Goal: Register for event/course

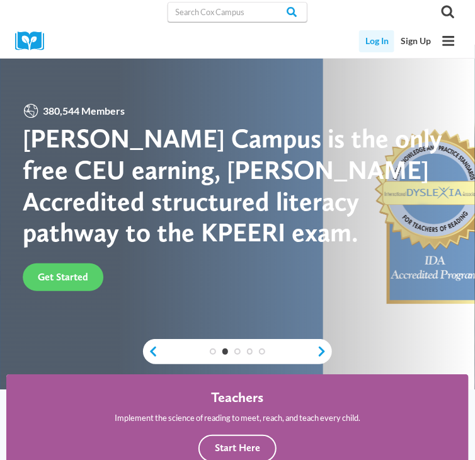
drag, startPoint x: 232, startPoint y: 51, endPoint x: 365, endPoint y: 47, distance: 132.9
click at [365, 47] on link "Log In" at bounding box center [376, 41] width 35 height 22
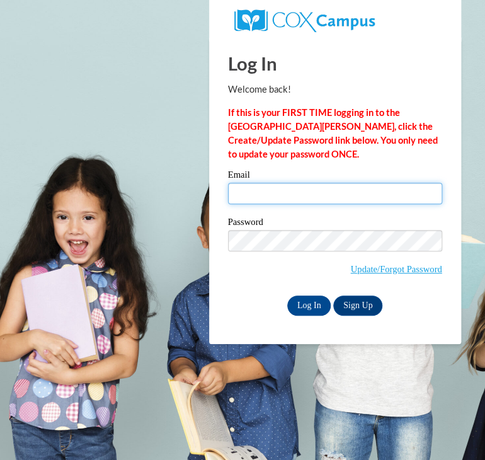
click at [292, 193] on input "Email" at bounding box center [335, 193] width 214 height 21
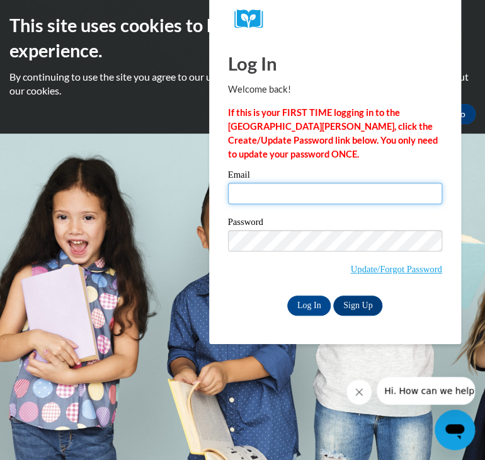
type input "[EMAIL_ADDRESS][DOMAIN_NAME]"
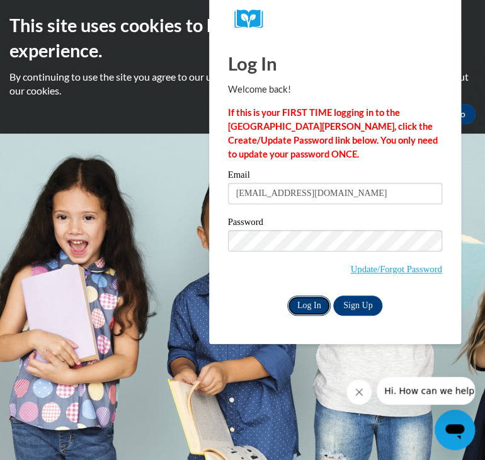
click at [312, 305] on input "Log In" at bounding box center [309, 305] width 44 height 20
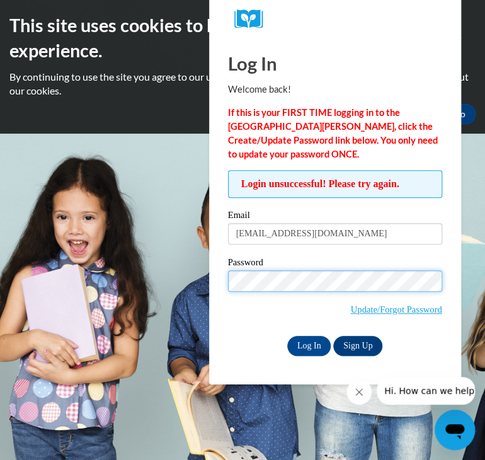
click at [287, 336] on input "Log In" at bounding box center [309, 346] width 44 height 20
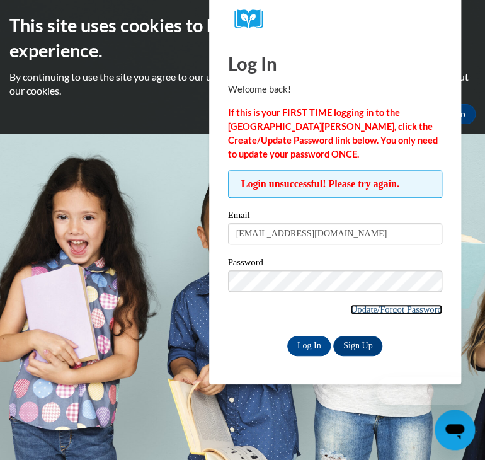
click at [372, 304] on link "Update/Forgot Password" at bounding box center [395, 309] width 91 height 10
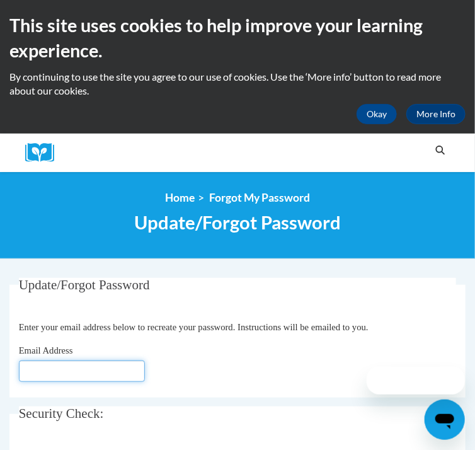
click at [136, 382] on input "Email Address" at bounding box center [82, 370] width 126 height 21
type input "[EMAIL_ADDRESS][DOMAIN_NAME]"
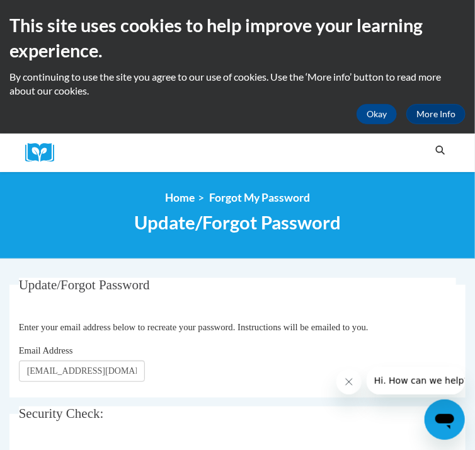
click at [308, 380] on div "Email Address Jnclingman20@gmail.com" at bounding box center [238, 362] width 438 height 38
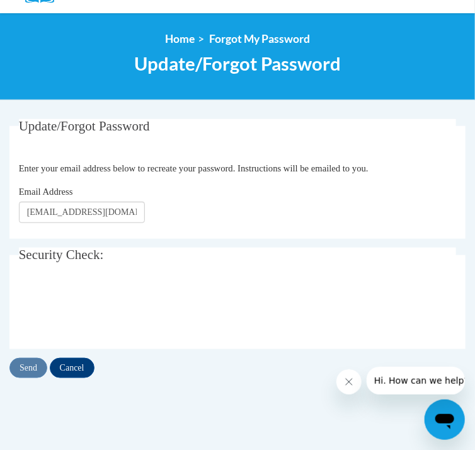
scroll to position [227, 0]
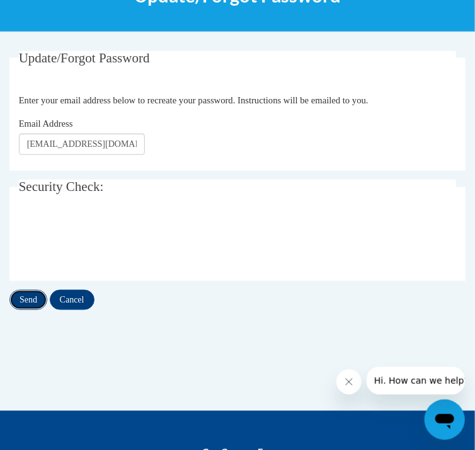
click at [32, 310] on input "Send" at bounding box center [28, 300] width 38 height 20
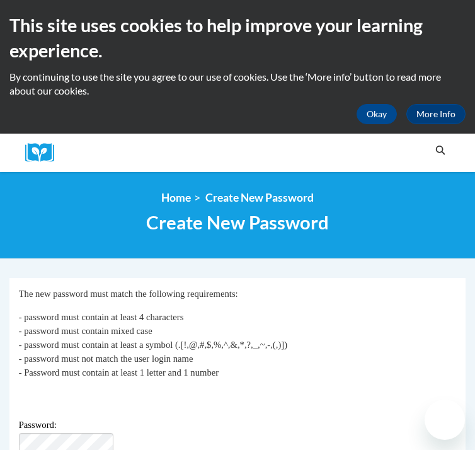
click at [181, 345] on p "- password must contain at least 4 characters - password must contain mixed cas…" at bounding box center [238, 344] width 438 height 69
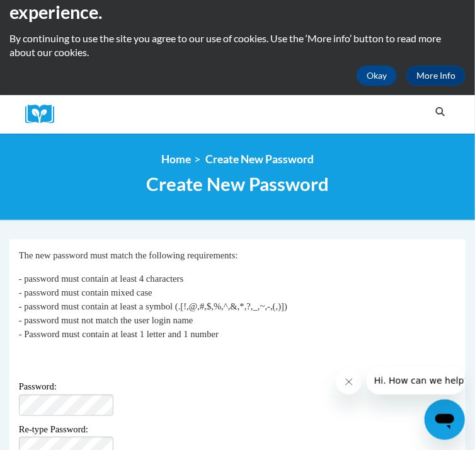
scroll to position [50, 13]
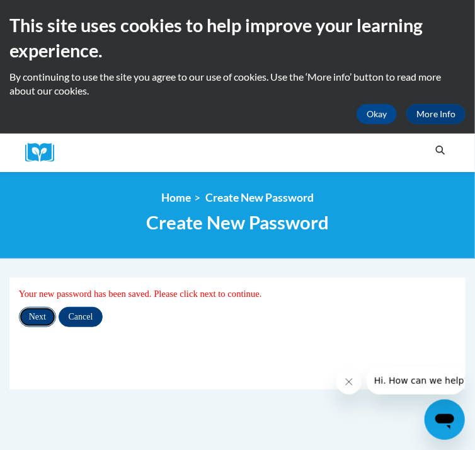
click at [40, 324] on input "Next" at bounding box center [37, 317] width 37 height 20
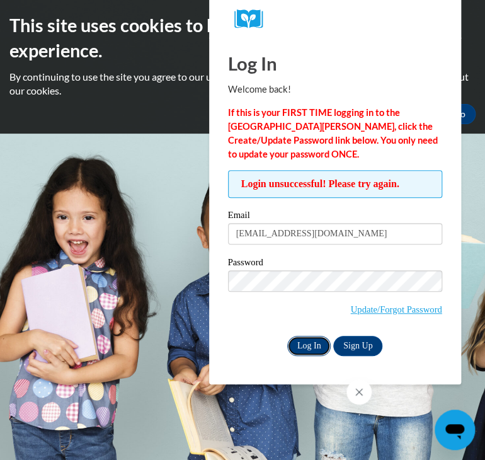
click at [297, 337] on input "Log In" at bounding box center [309, 346] width 44 height 20
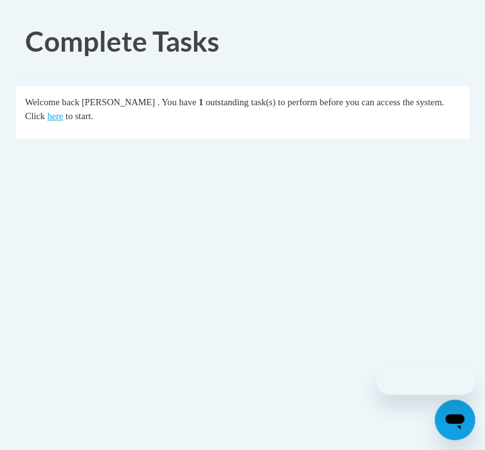
drag, startPoint x: 0, startPoint y: 0, endPoint x: 298, endPoint y: 342, distance: 453.5
click at [298, 342] on body "Complete Tasks Welcome back [PERSON_NAME] . You have 1 outstanding task(s) to p…" at bounding box center [242, 225] width 485 height 450
click at [63, 117] on link "here" at bounding box center [55, 116] width 16 height 10
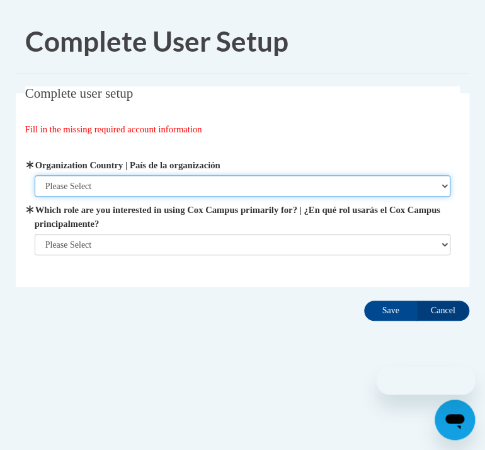
click at [152, 183] on select "Please Select [GEOGRAPHIC_DATA] | [GEOGRAPHIC_DATA] Outside of [GEOGRAPHIC_DATA…" at bounding box center [243, 185] width 416 height 21
select select "ad49bcad-a171-4b2e-b99c-48b446064914"
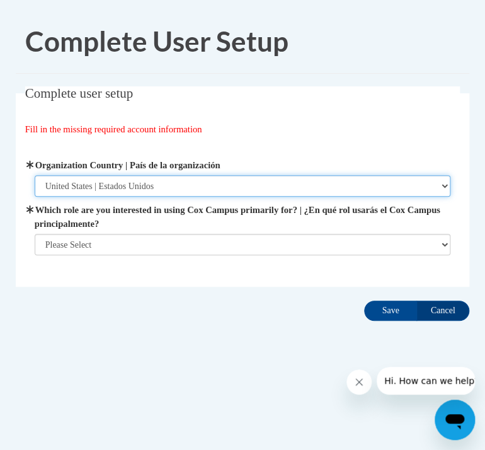
click at [35, 175] on select "Please Select [GEOGRAPHIC_DATA] | [GEOGRAPHIC_DATA] Outside of [GEOGRAPHIC_DATA…" at bounding box center [243, 185] width 416 height 21
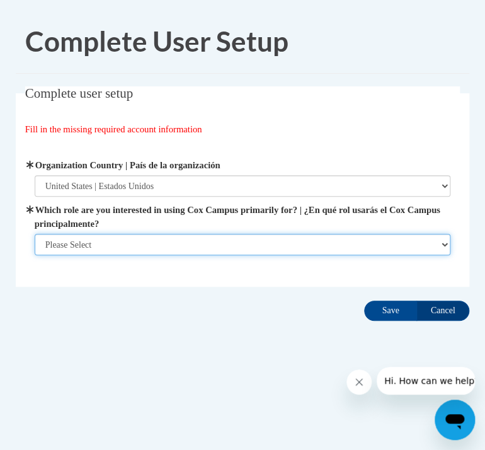
click at [175, 244] on select "Please Select College/University | Colegio/Universidad Community/Nonprofit Part…" at bounding box center [243, 244] width 416 height 21
select select "fbf2d438-af2f-41f8-98f1-81c410e29de3"
click at [35, 255] on select "Please Select College/University | Colegio/Universidad Community/Nonprofit Part…" at bounding box center [243, 244] width 416 height 21
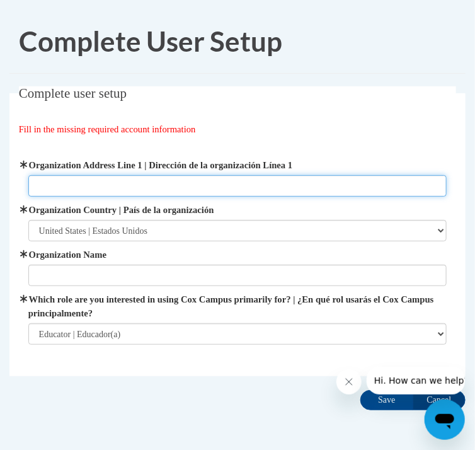
click at [123, 185] on input "Organization Address Line 1 | Dirección de la organización Línea 1" at bounding box center [237, 185] width 419 height 21
type input "2651 Burnet Ave Cincinnati Ohio 45219"
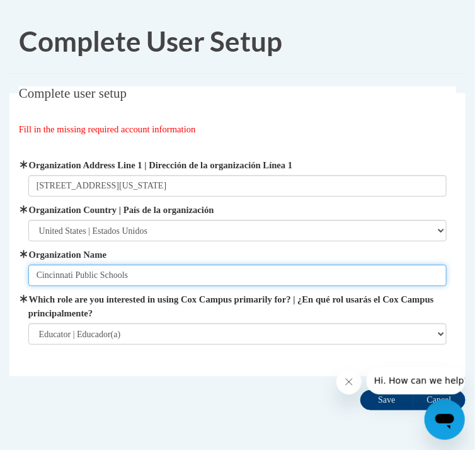
type input "Cincinnati Public Schools"
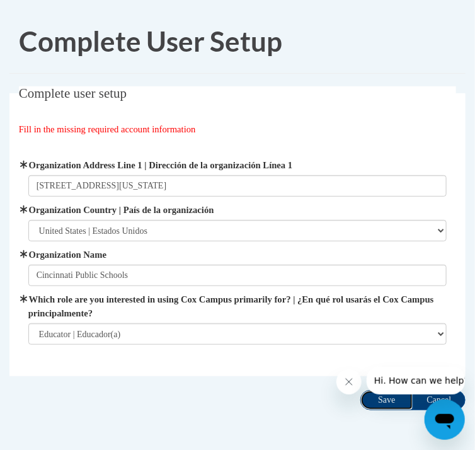
click at [377, 400] on input "Save" at bounding box center [386, 400] width 53 height 20
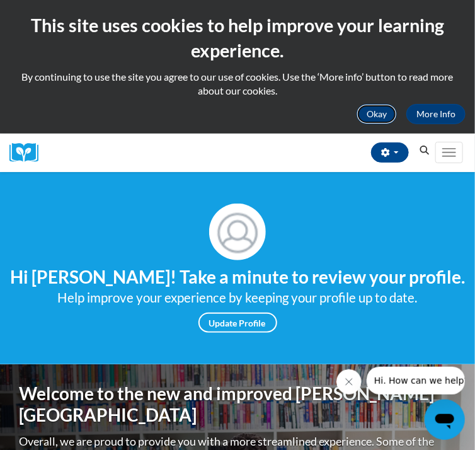
click at [385, 115] on button "Okay" at bounding box center [376, 114] width 40 height 20
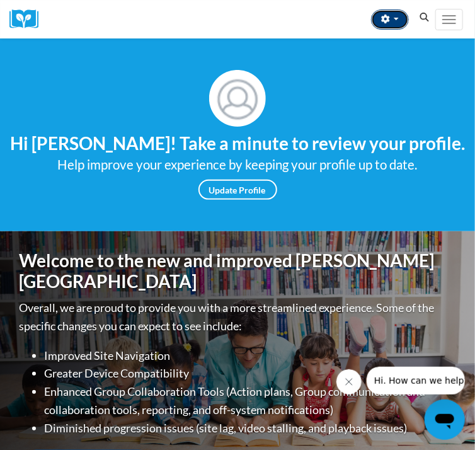
click at [397, 23] on button "button" at bounding box center [390, 19] width 38 height 20
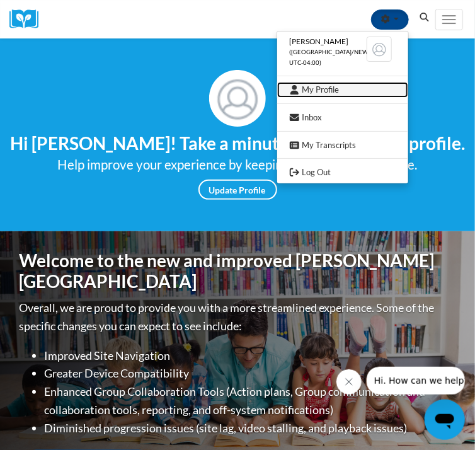
click at [328, 87] on link "My Profile" at bounding box center [342, 90] width 131 height 16
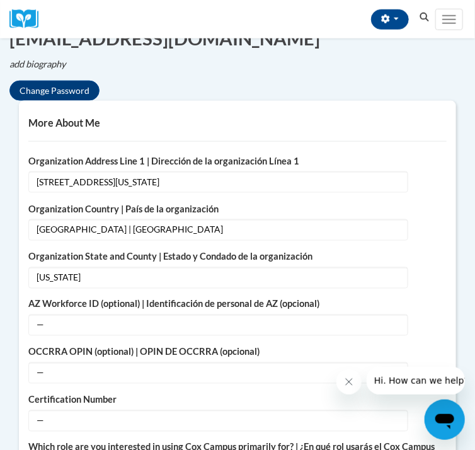
scroll to position [428, 0]
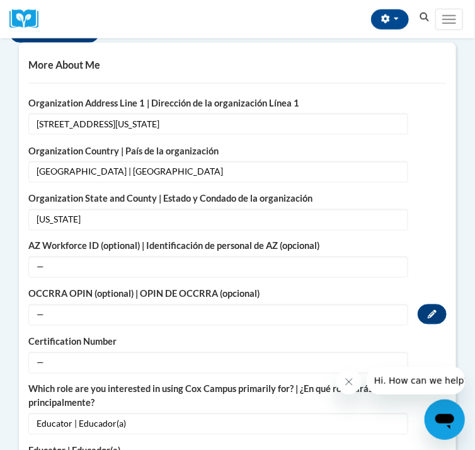
click at [83, 326] on span "—" at bounding box center [218, 314] width 380 height 21
click at [418, 324] on button "Edit" at bounding box center [432, 314] width 29 height 20
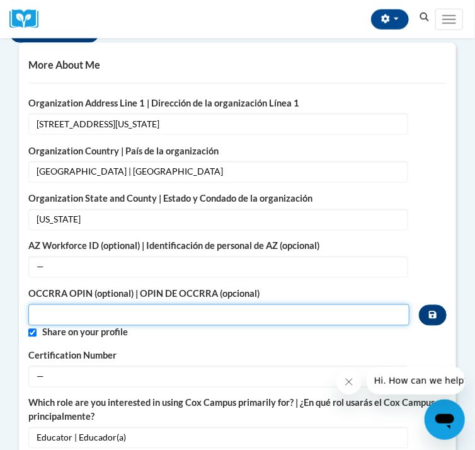
click at [54, 326] on input "Custom profile fields" at bounding box center [218, 314] width 381 height 21
paste input "1130-2878"
type input "1130-2878"
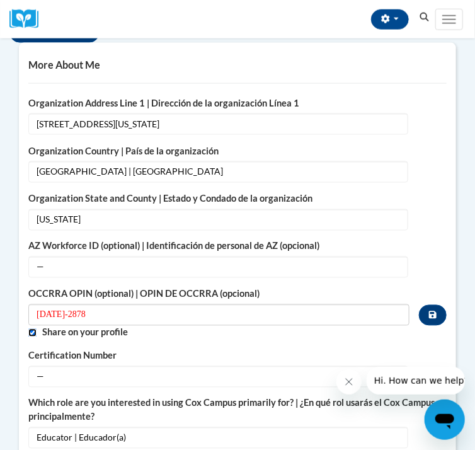
click at [28, 337] on input "Custom profile fields" at bounding box center [32, 333] width 8 height 8
checkbox input "false"
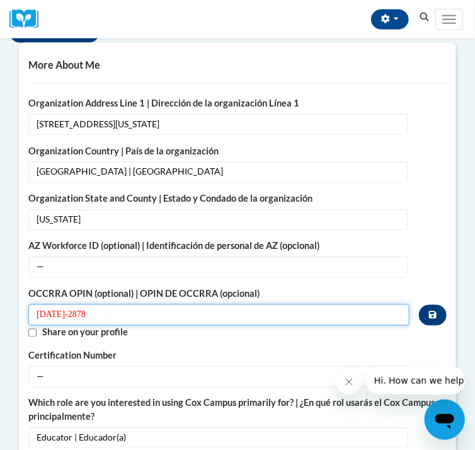
click at [52, 326] on input "1130-2878" at bounding box center [218, 314] width 381 height 21
type input "11302878"
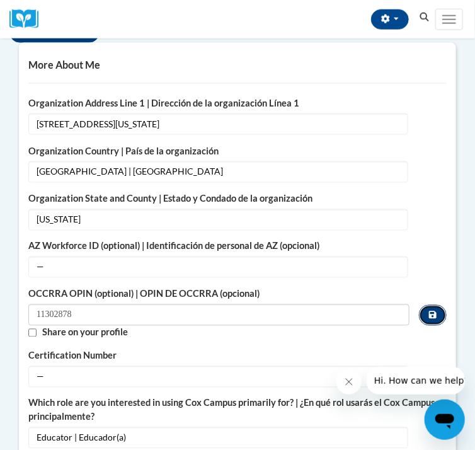
click at [419, 326] on button "Custom profile fields" at bounding box center [433, 315] width 28 height 21
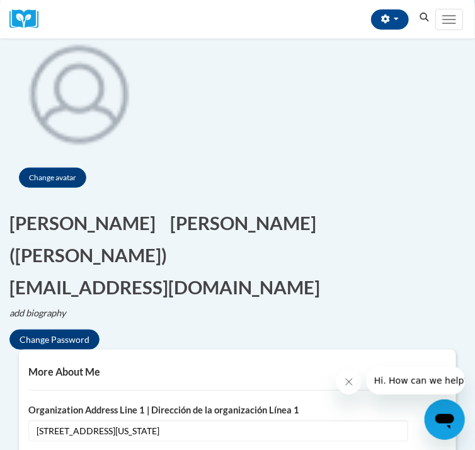
scroll to position [0, 0]
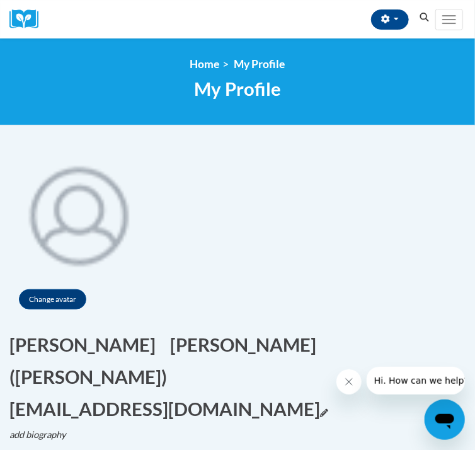
click at [328, 396] on button "Jnclingman20@gmail.com Edit" at bounding box center [168, 409] width 319 height 26
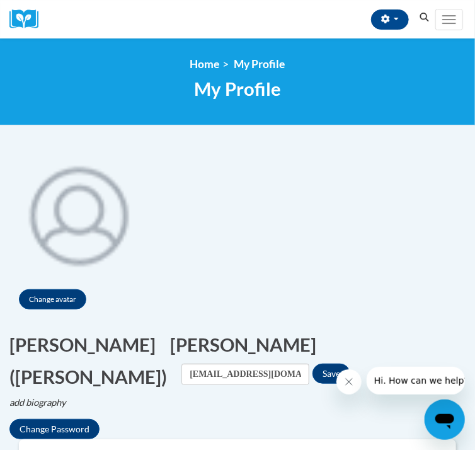
click at [361, 317] on div "Change avatar Jade Edit Screen Name Jade Save Clingman Edit Screen Name Clingma…" at bounding box center [237, 291] width 475 height 295
click at [341, 331] on div "Jade Edit Screen Name Jade Save Clingman Edit Screen Name Clingman Save (Jade C…" at bounding box center [237, 385] width 456 height 108
click at [338, 363] on button "Save" at bounding box center [331, 373] width 38 height 20
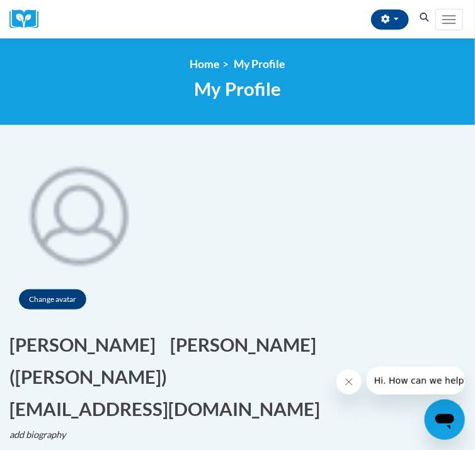
click at [328, 346] on div "Change avatar Jade Edit Screen Name Jade Save Clingman Edit Screen Name Clingma…" at bounding box center [237, 307] width 475 height 327
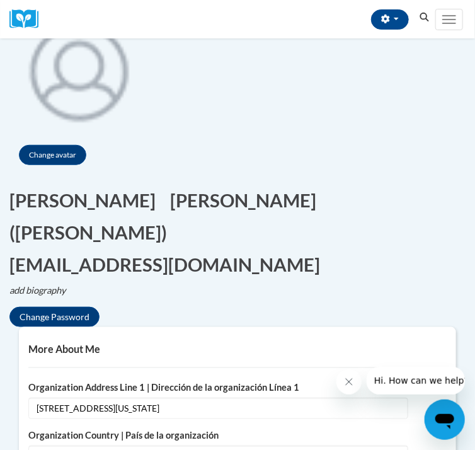
scroll to position [176, 0]
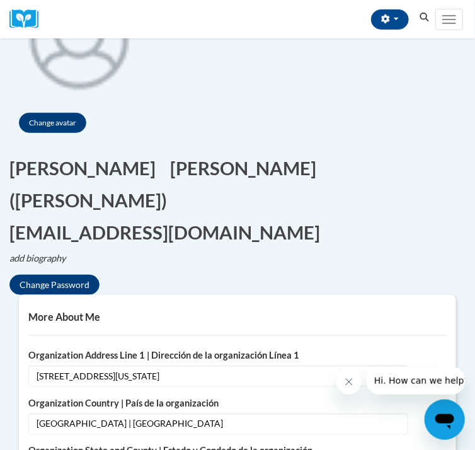
click at [323, 155] on div "Jade Edit Screen Name Jade Save Clingman Edit Screen Name Clingman Save (Jade C…" at bounding box center [237, 225] width 456 height 140
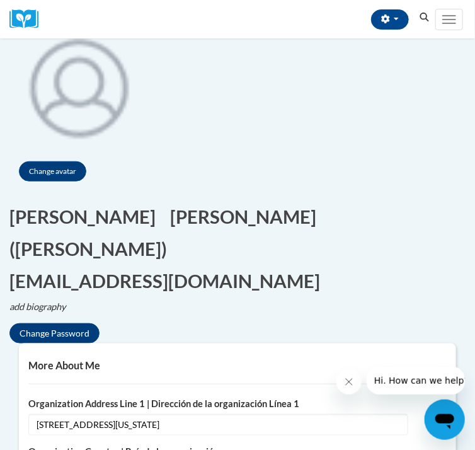
scroll to position [126, 0]
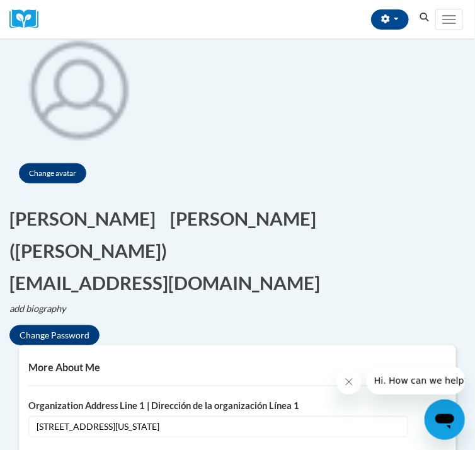
click at [320, 270] on button "Jnclingman20@gmail.com" at bounding box center [164, 283] width 311 height 26
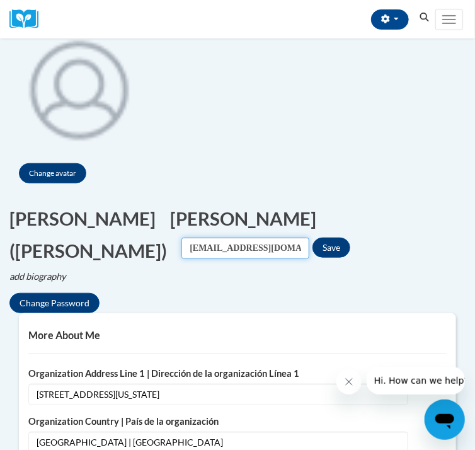
click at [235, 237] on input "Jnclingman20@gmail.com" at bounding box center [245, 247] width 128 height 21
type input "Jnclingman91@gmail.com"
click at [339, 237] on button "Save" at bounding box center [331, 247] width 38 height 20
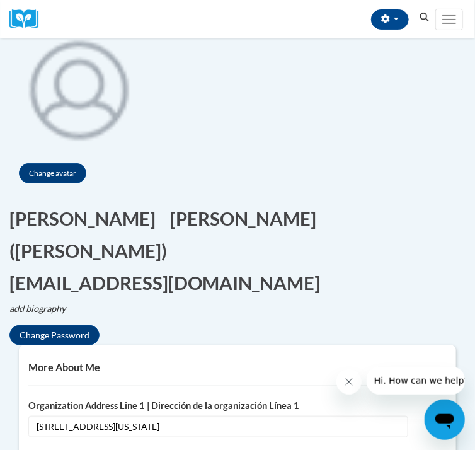
click at [430, 9] on div "Jade Clingman (America/New_York UTC-04:00) My Profile Inbox My Transcripts Log …" at bounding box center [240, 19] width 387 height 38
click at [430, 18] on icon "Search" at bounding box center [424, 17] width 9 height 9
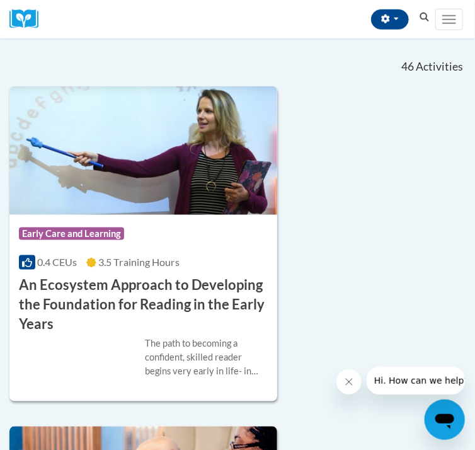
scroll to position [378, 0]
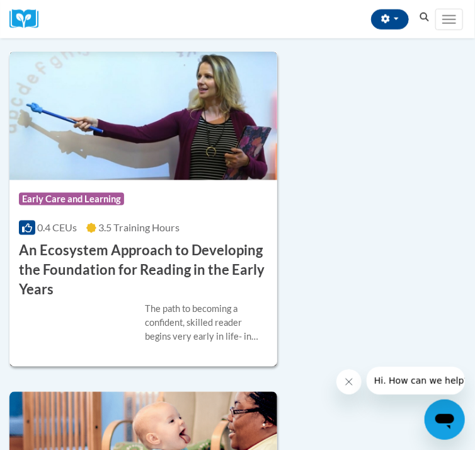
click at [151, 299] on h3 "An Ecosystem Approach to Developing the Foundation for Reading in the Early Yea…" at bounding box center [143, 270] width 249 height 58
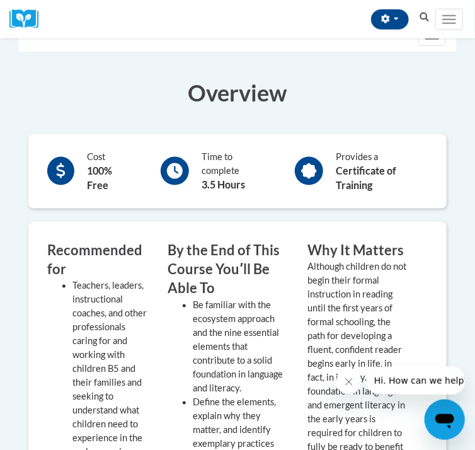
scroll to position [328, 0]
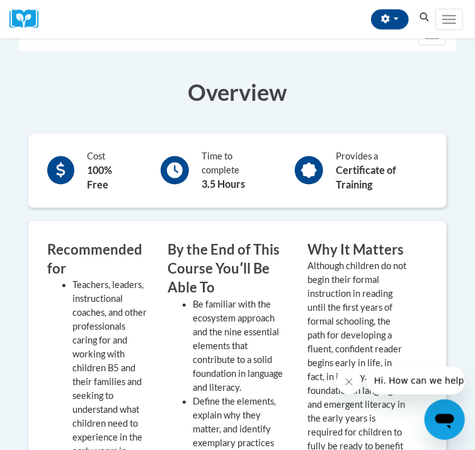
click at [0, 0] on div "FAQs Enroll" at bounding box center [0, 0] width 0 height 0
click at [0, 0] on button "Enroll" at bounding box center [0, 0] width 0 height 0
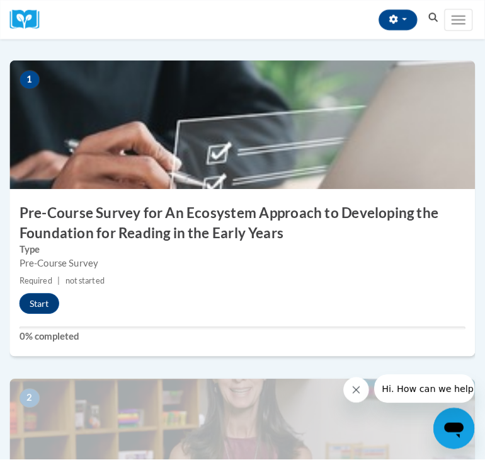
scroll to position [302, 0]
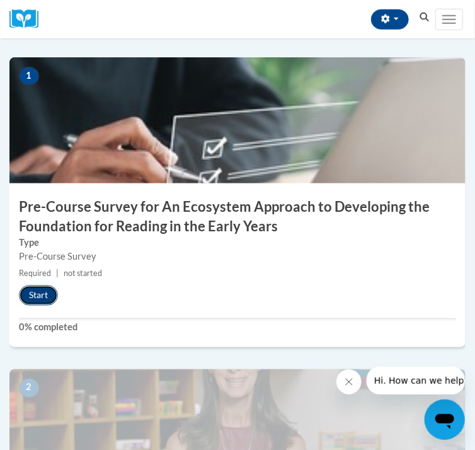
click at [52, 305] on button "Start" at bounding box center [38, 295] width 39 height 20
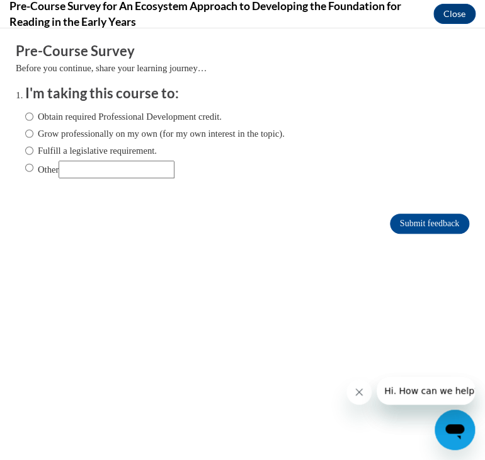
scroll to position [0, 0]
click at [32, 120] on label "Obtain required Professional Development credit." at bounding box center [123, 117] width 197 height 14
click at [32, 120] on input "Obtain required Professional Development credit." at bounding box center [29, 117] width 8 height 14
radio input "true"
click at [410, 222] on input "Submit feedback" at bounding box center [429, 224] width 79 height 20
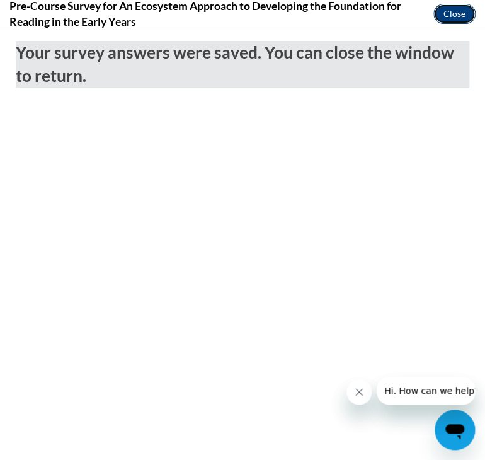
click at [442, 8] on button "Close" at bounding box center [454, 14] width 42 height 20
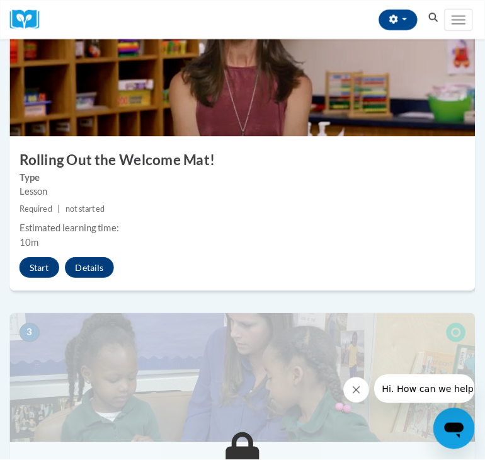
scroll to position [680, 0]
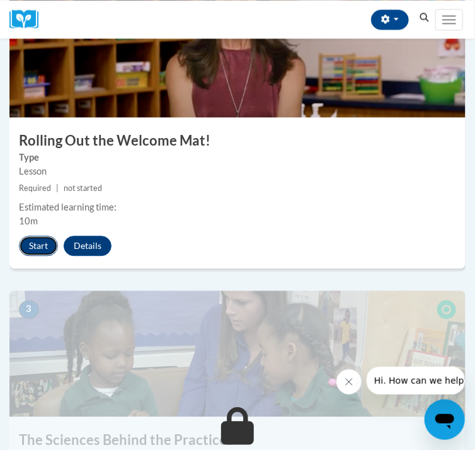
click at [58, 256] on button "Start" at bounding box center [38, 246] width 39 height 20
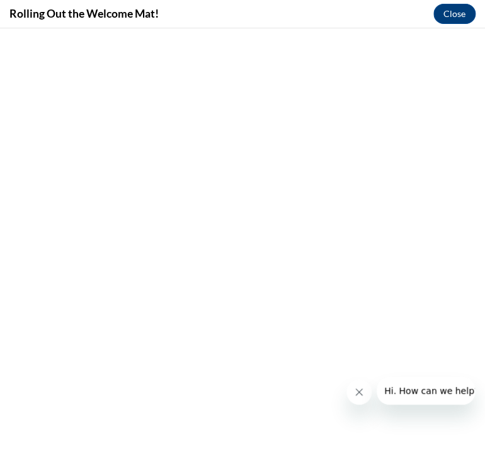
click at [355, 389] on icon "Close message from company" at bounding box center [359, 392] width 10 height 10
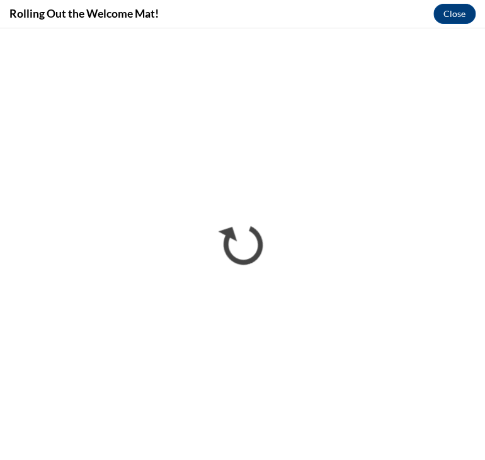
scroll to position [0, 0]
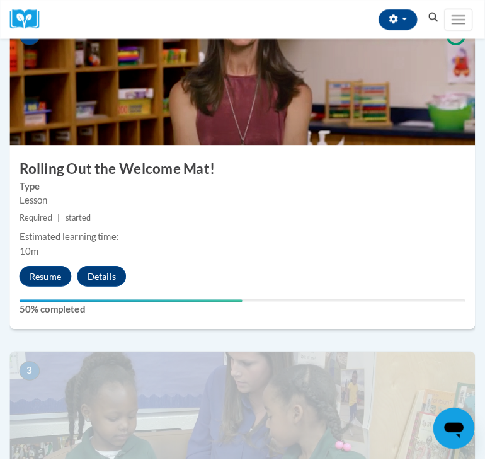
scroll to position [680, 0]
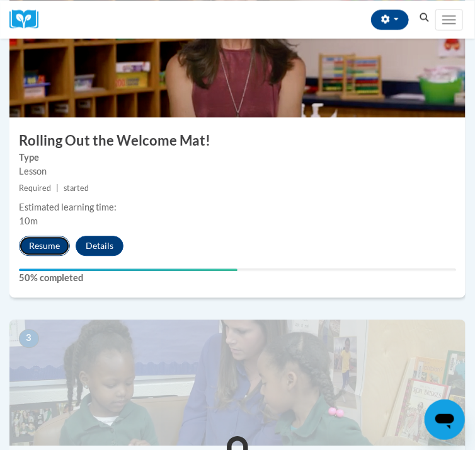
click at [62, 256] on button "Resume" at bounding box center [44, 246] width 51 height 20
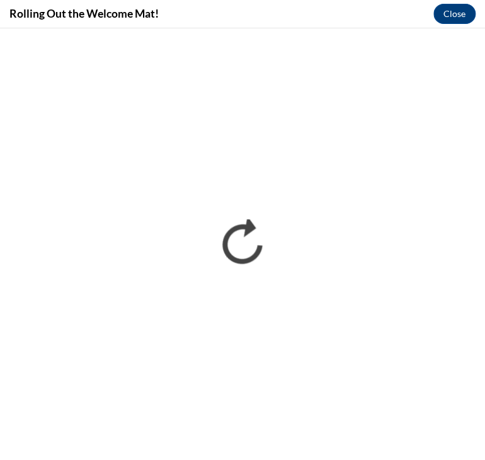
scroll to position [0, 0]
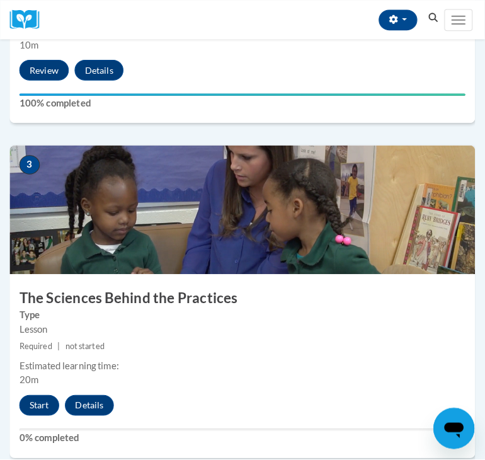
scroll to position [1008, 0]
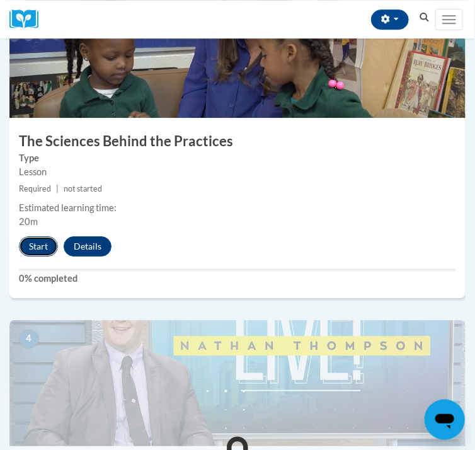
click at [52, 256] on button "Start" at bounding box center [38, 246] width 39 height 20
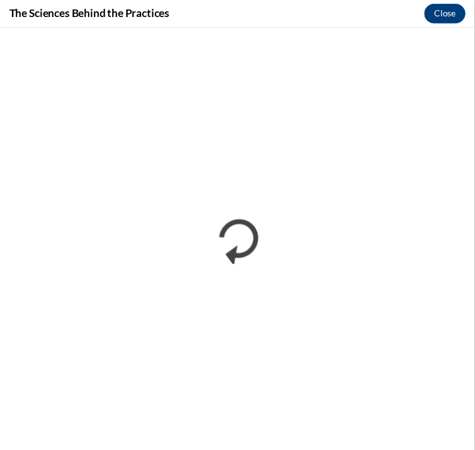
scroll to position [0, 0]
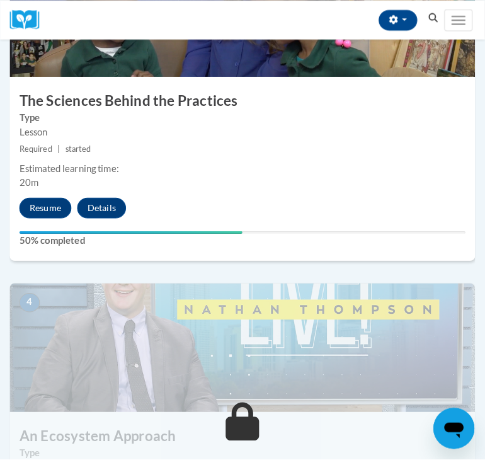
scroll to position [1058, 0]
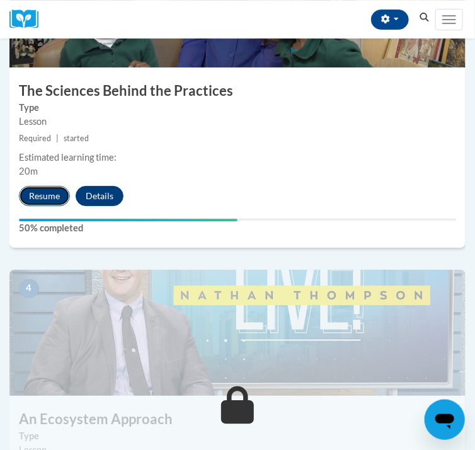
click at [69, 206] on button "Resume" at bounding box center [44, 196] width 51 height 20
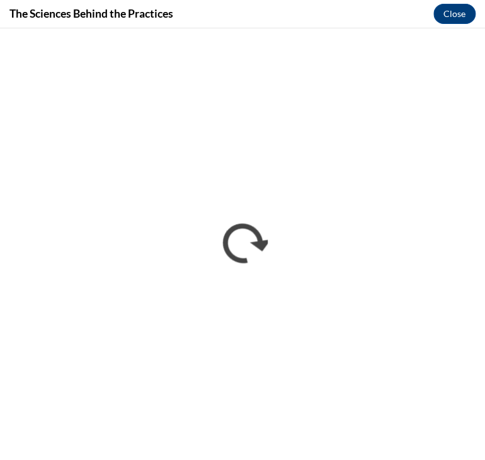
scroll to position [0, 0]
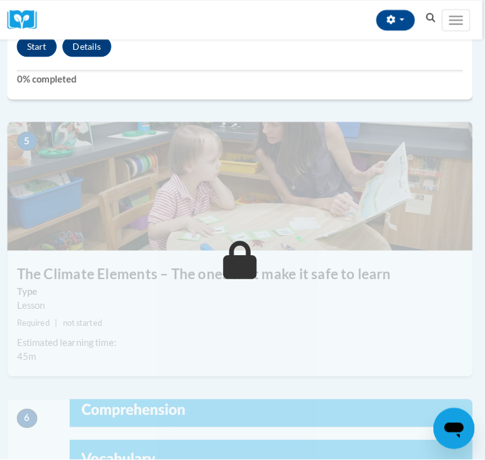
scroll to position [1537, 0]
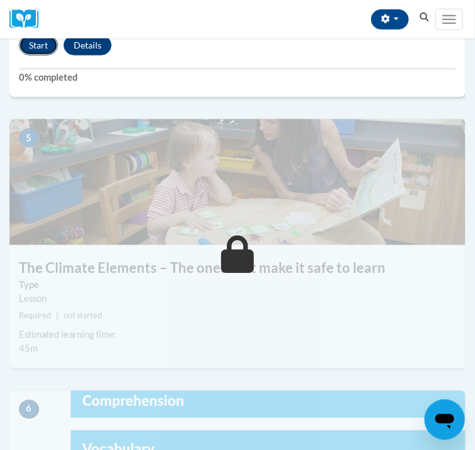
click at [55, 55] on button "Start" at bounding box center [38, 45] width 39 height 20
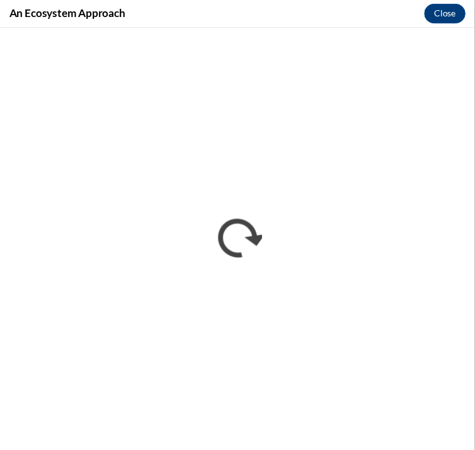
scroll to position [0, 0]
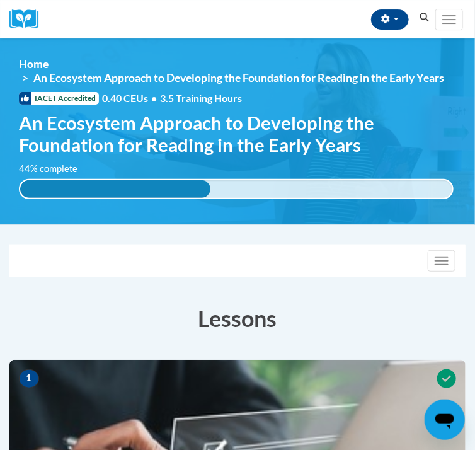
click at [26, 276] on div "Toggle navigation Overview Lessons Resources Feedback Transcript" at bounding box center [237, 260] width 455 height 31
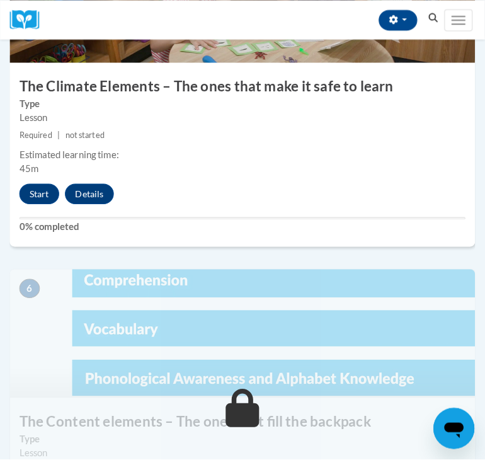
scroll to position [1688, 0]
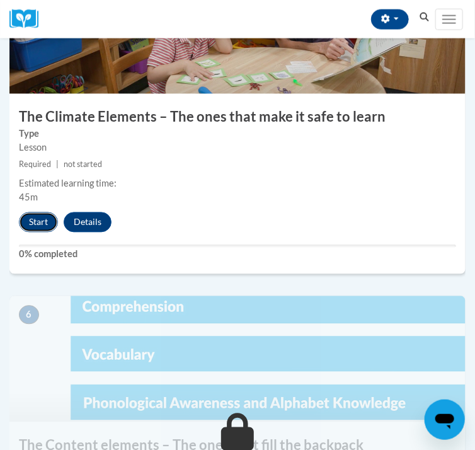
click at [41, 232] on button "Start" at bounding box center [38, 222] width 39 height 20
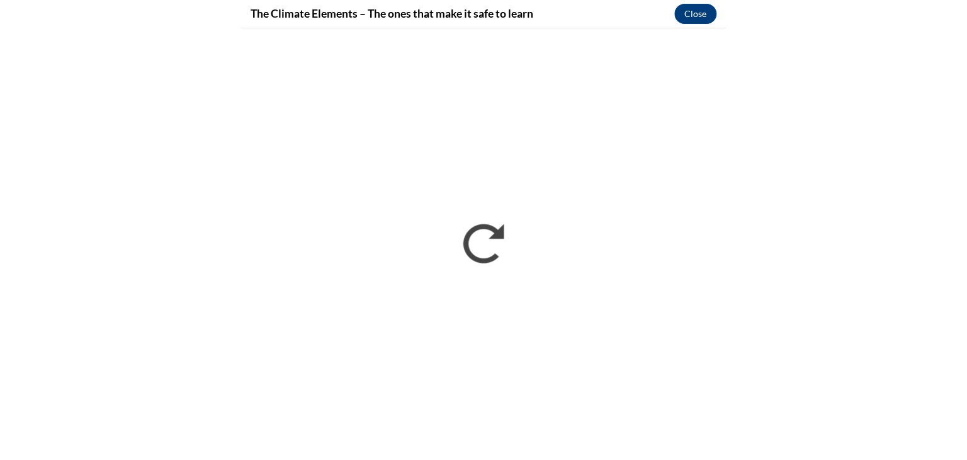
scroll to position [1226, 0]
